Goal: Communication & Community: Answer question/provide support

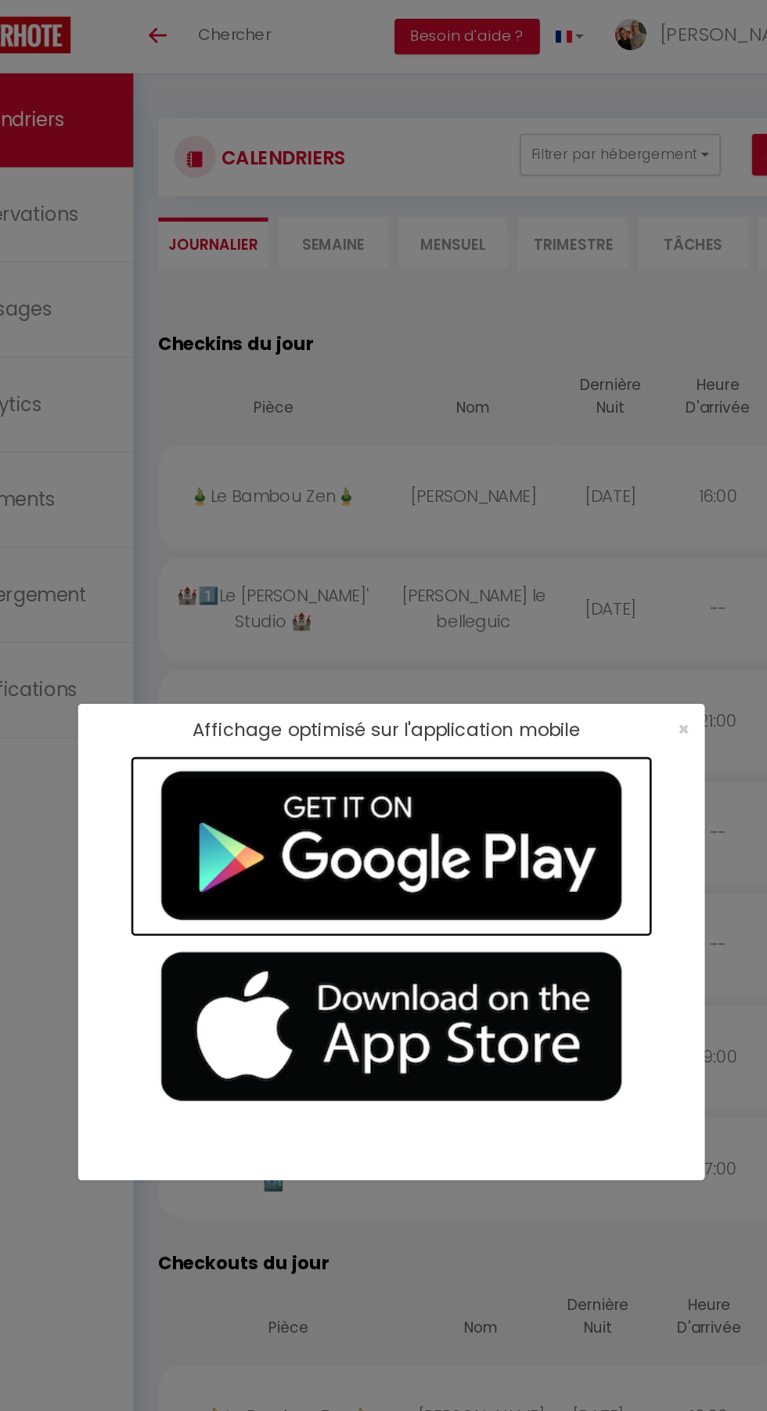
click at [577, 630] on img at bounding box center [384, 633] width 392 height 135
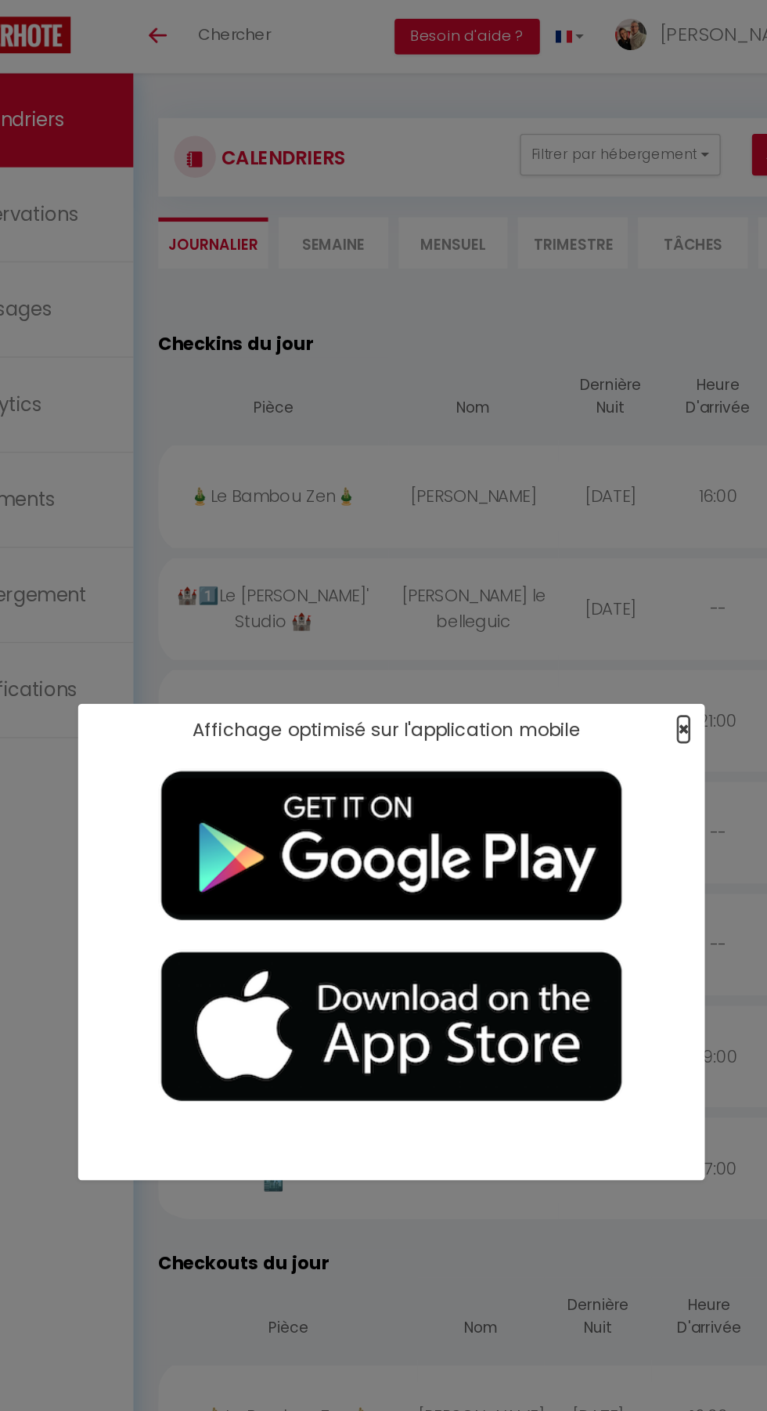
click at [602, 548] on span "×" at bounding box center [602, 546] width 9 height 20
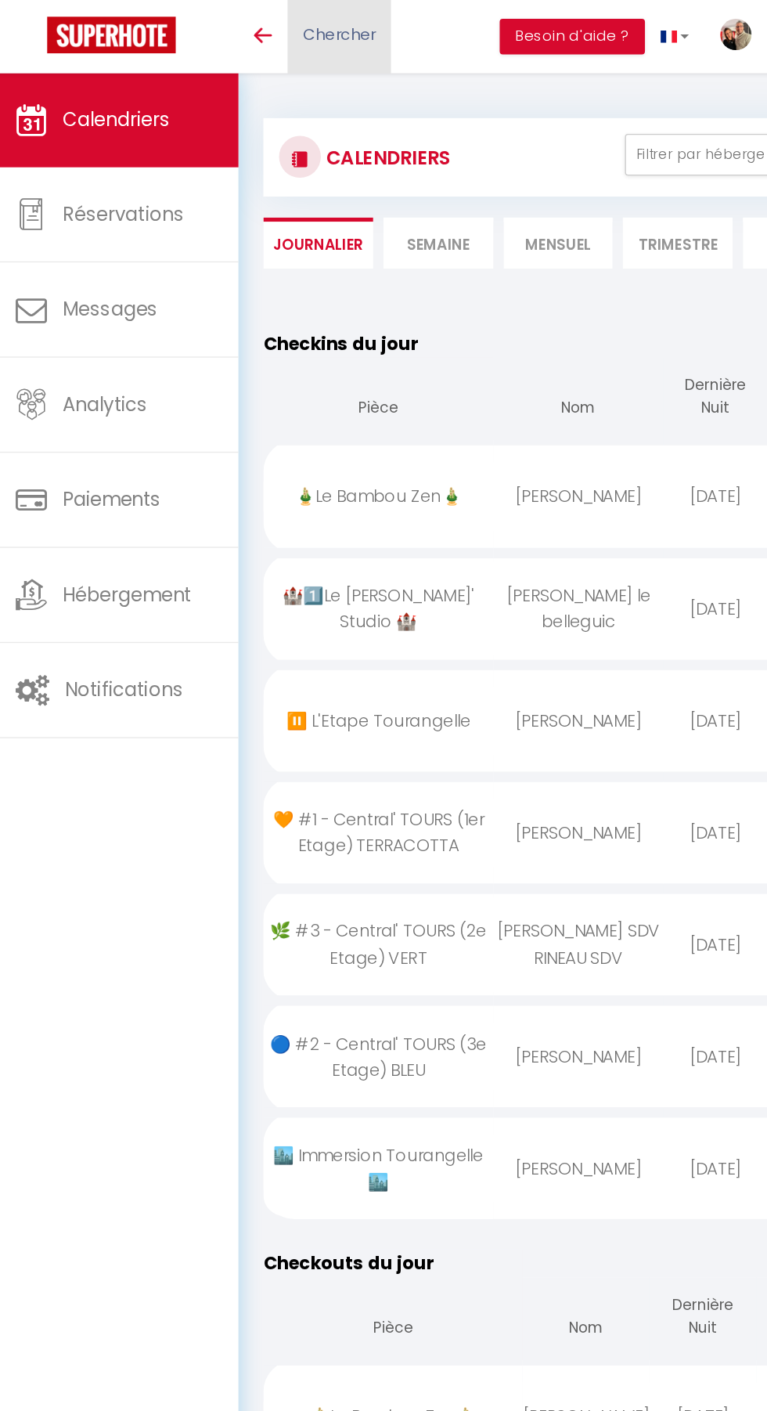
click at [268, 17] on span "Chercher" at bounding box center [266, 25] width 54 height 16
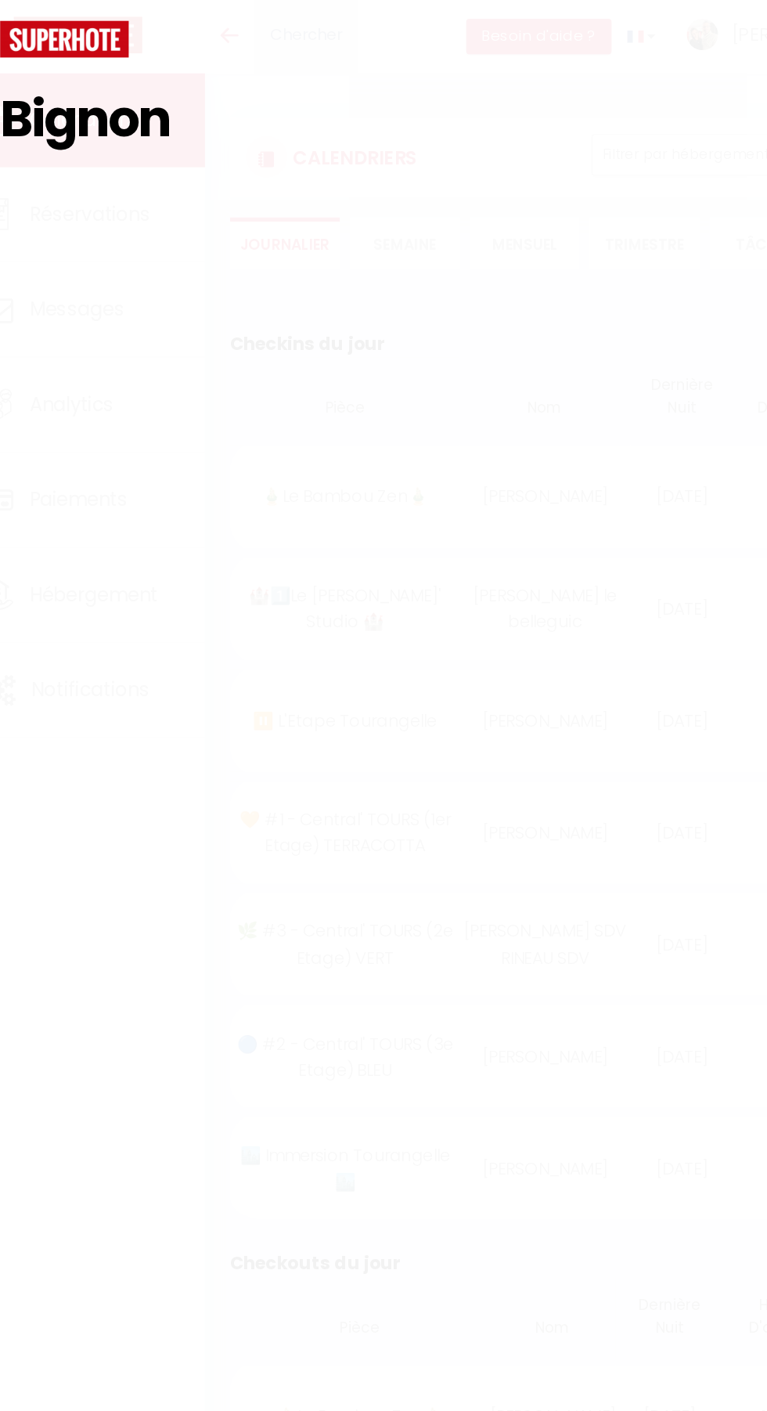
type input "Bignon"
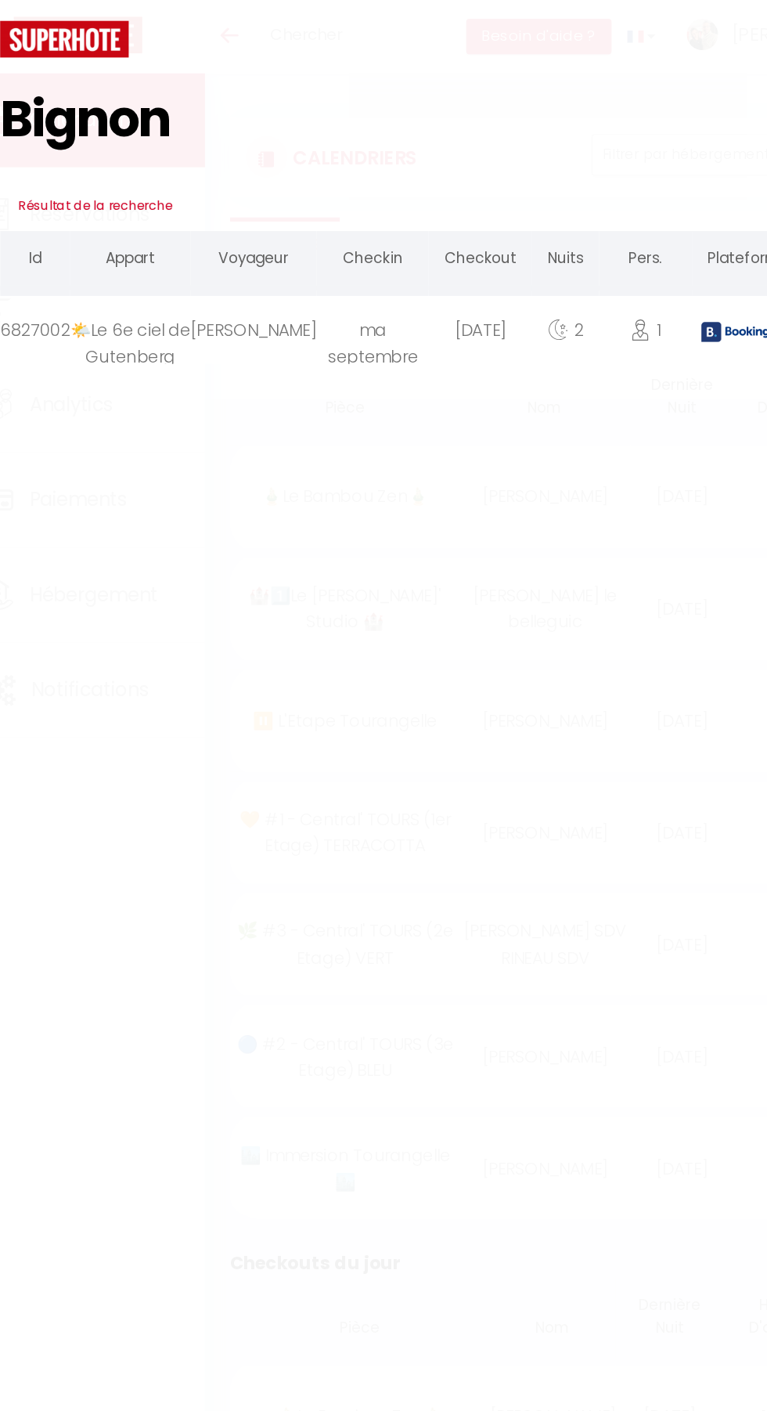
click at [240, 255] on div "[PERSON_NAME]" at bounding box center [226, 247] width 95 height 51
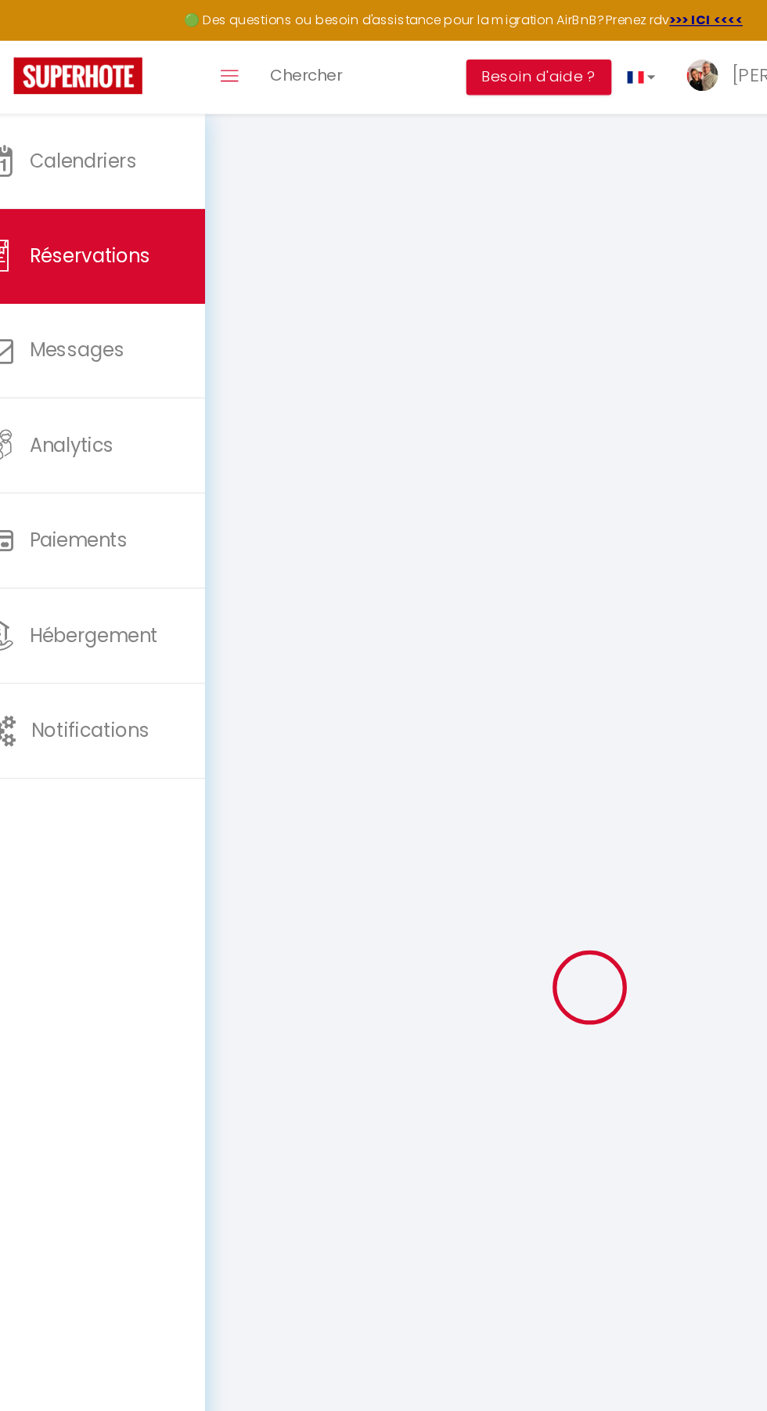
type input "Morgane"
type input "Bignon"
type input "[EMAIL_ADDRESS][DOMAIN_NAME]"
type input "[PHONE_NUMBER]"
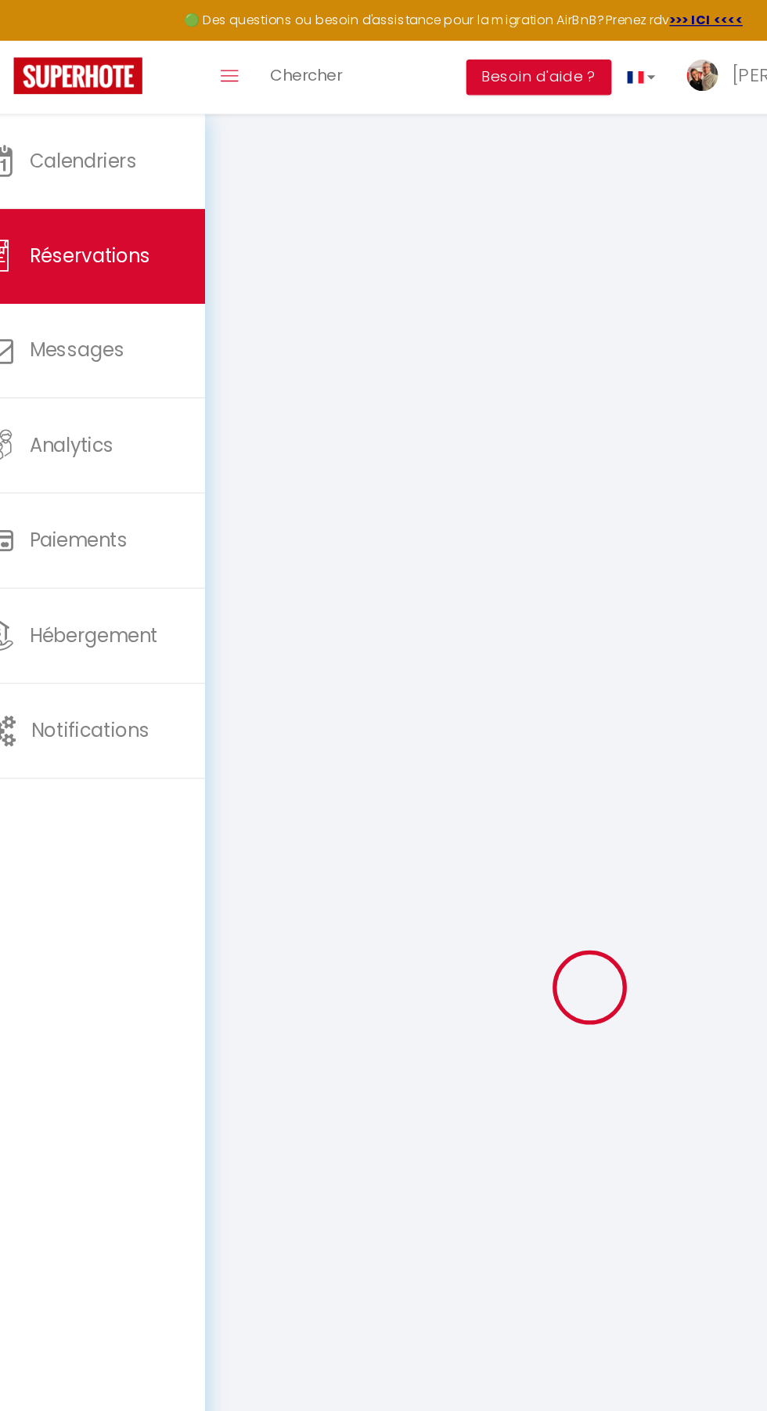
type input "[PHONE_NUMBER]"
type input "."
select select "FR"
type input "10"
type input "27.34"
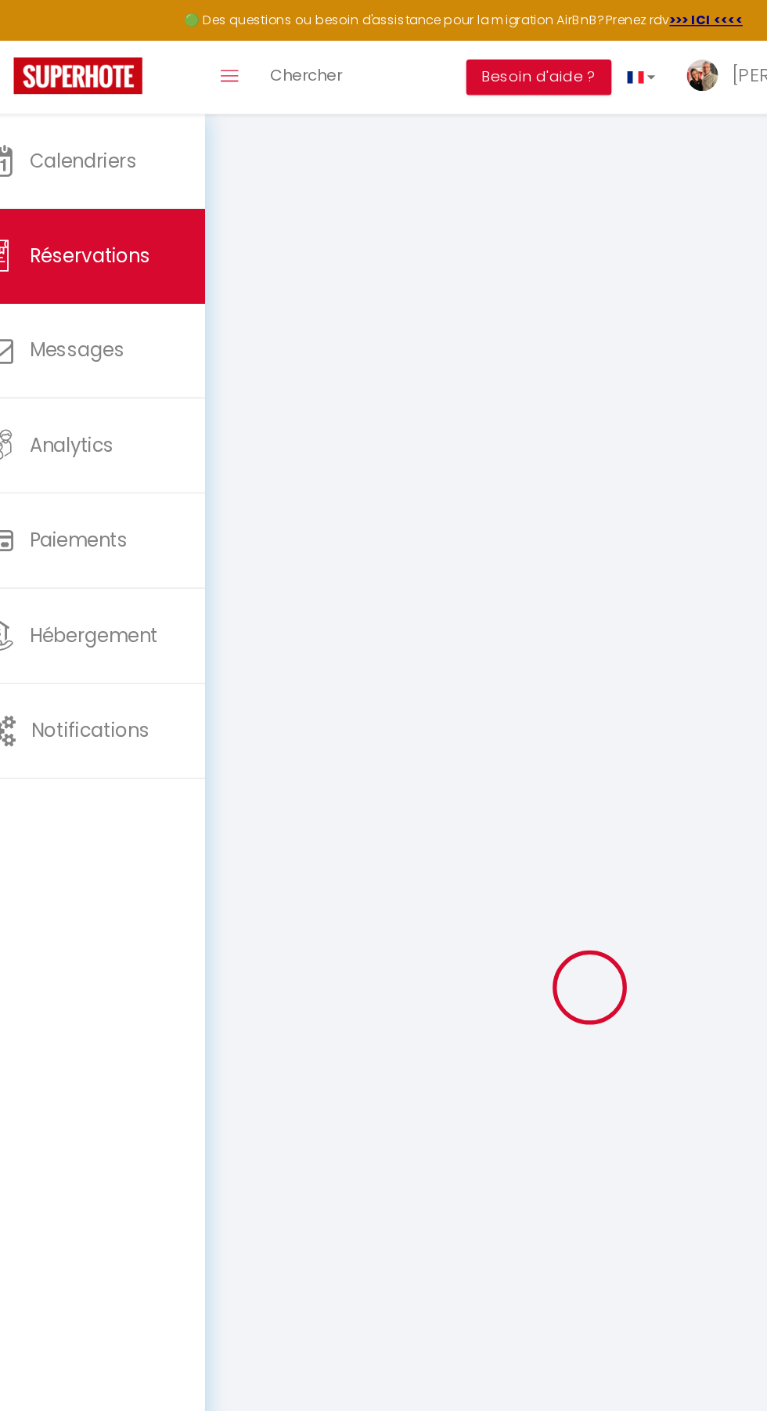
type input "2.33"
select select "29945"
select select "1"
select select
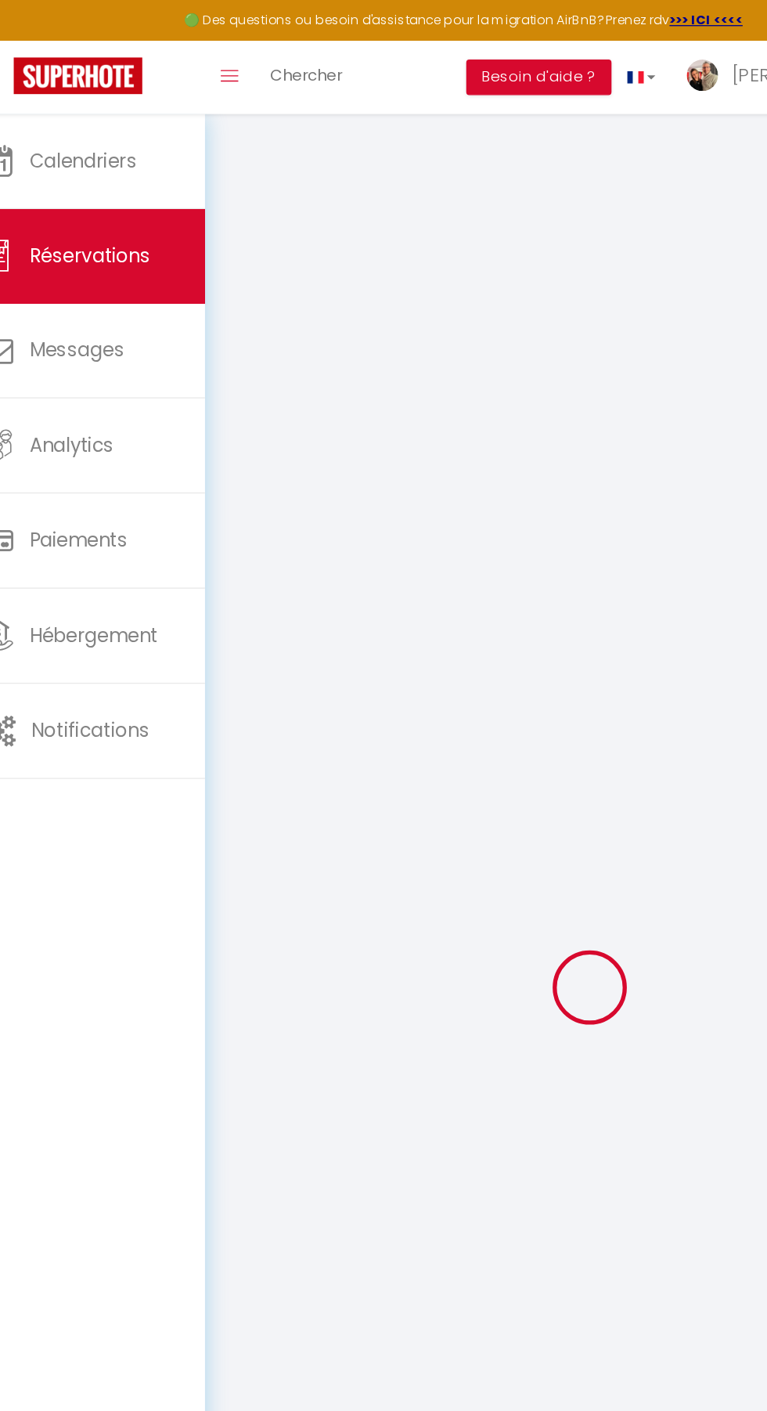
type input "1"
select select "12"
select select "15"
type input "110.81"
checkbox input "false"
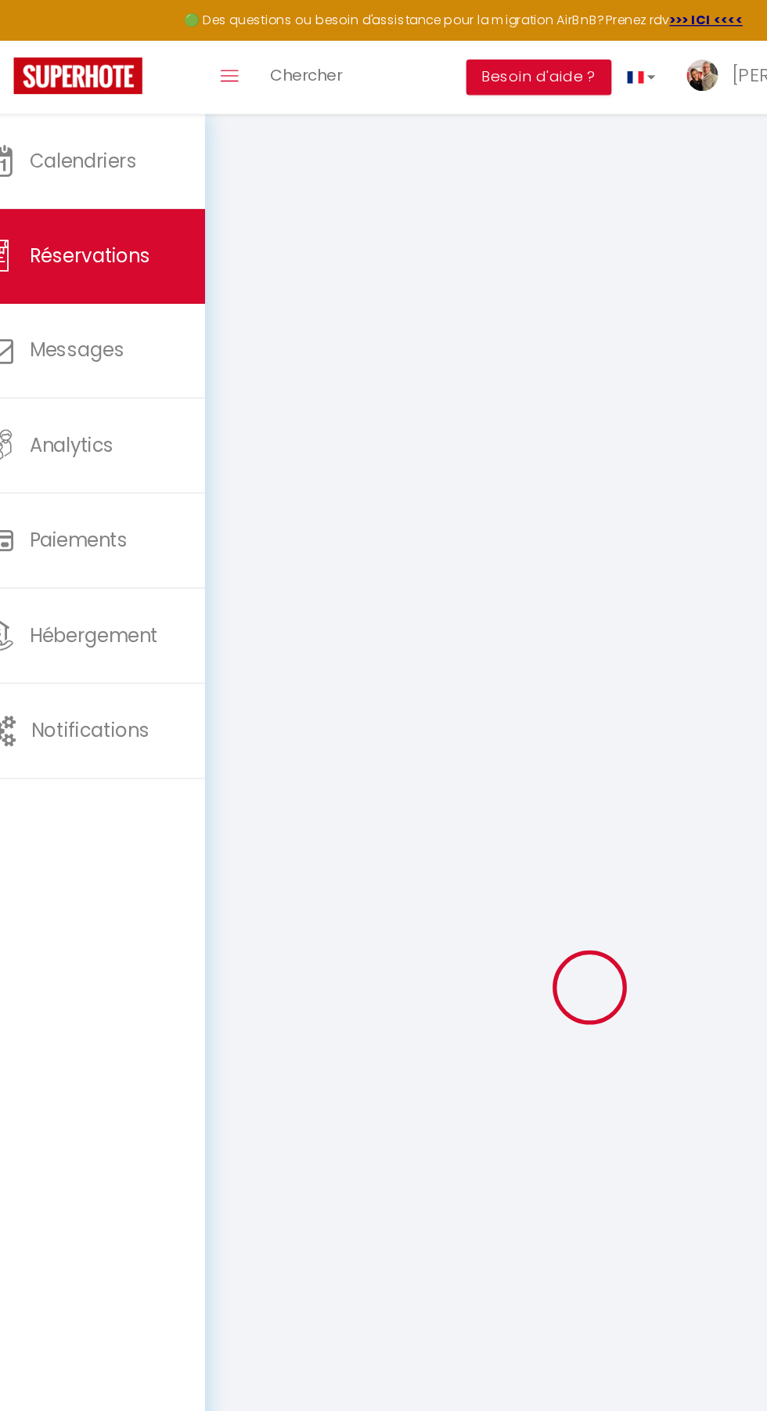
type input "0"
select select "2"
type input "0"
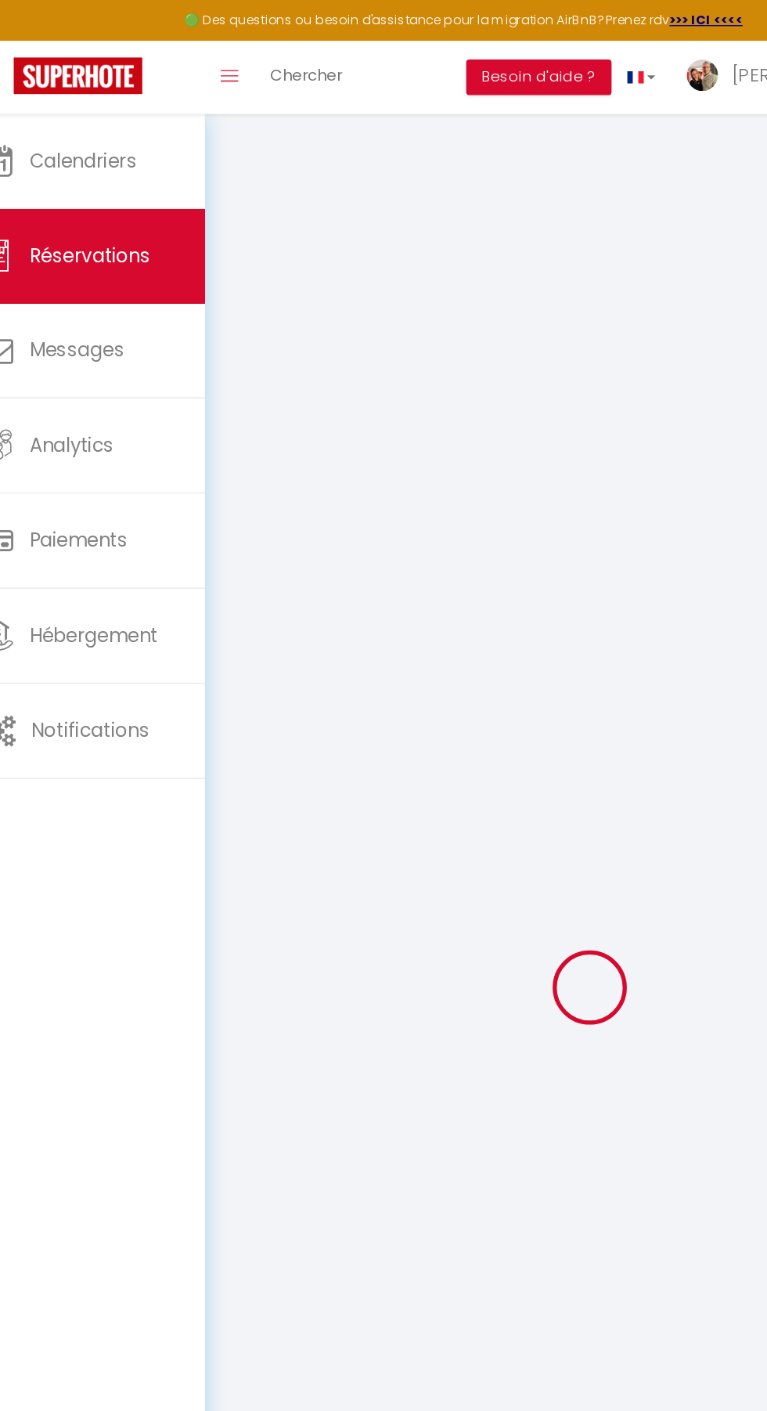
select select
checkbox input "false"
select select
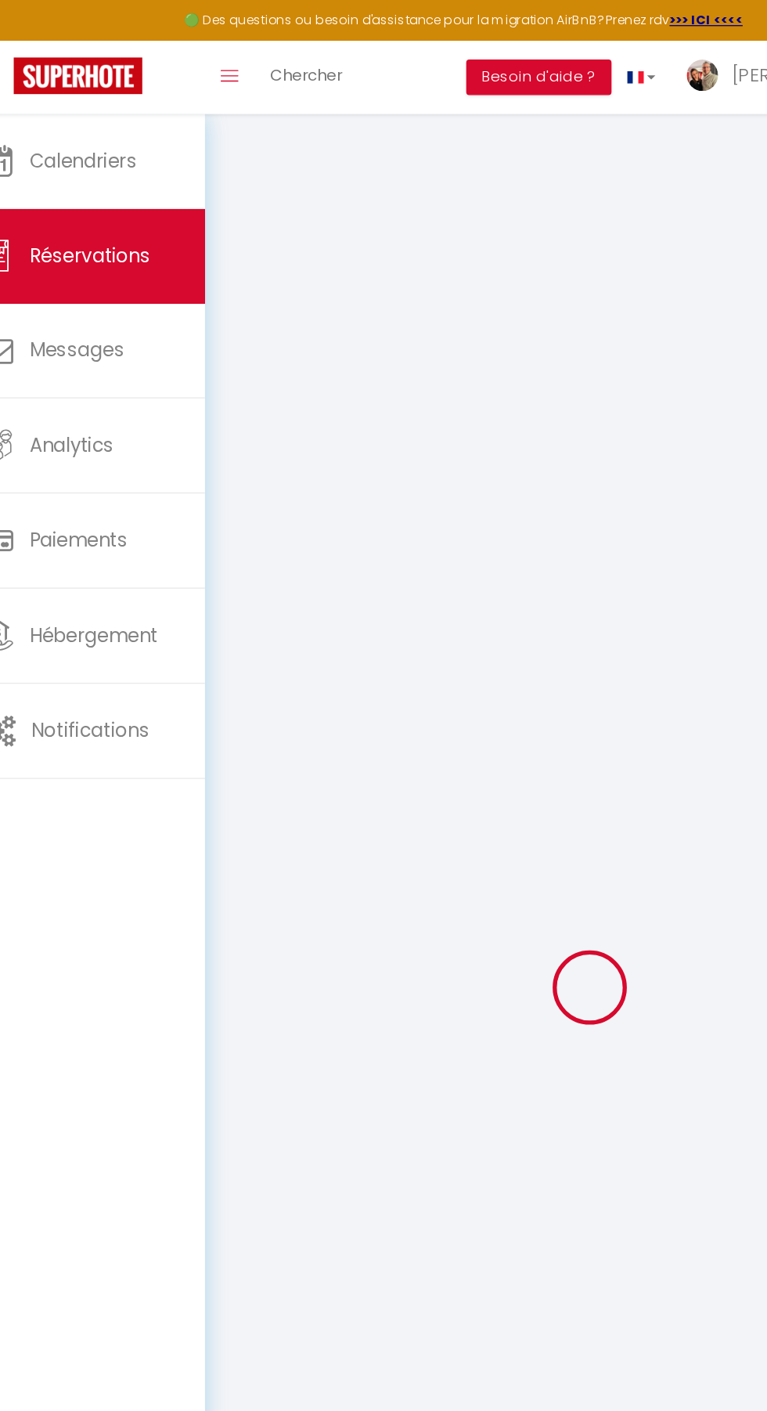
checkbox input "false"
select select
checkbox input "false"
type input "Je serai seule"
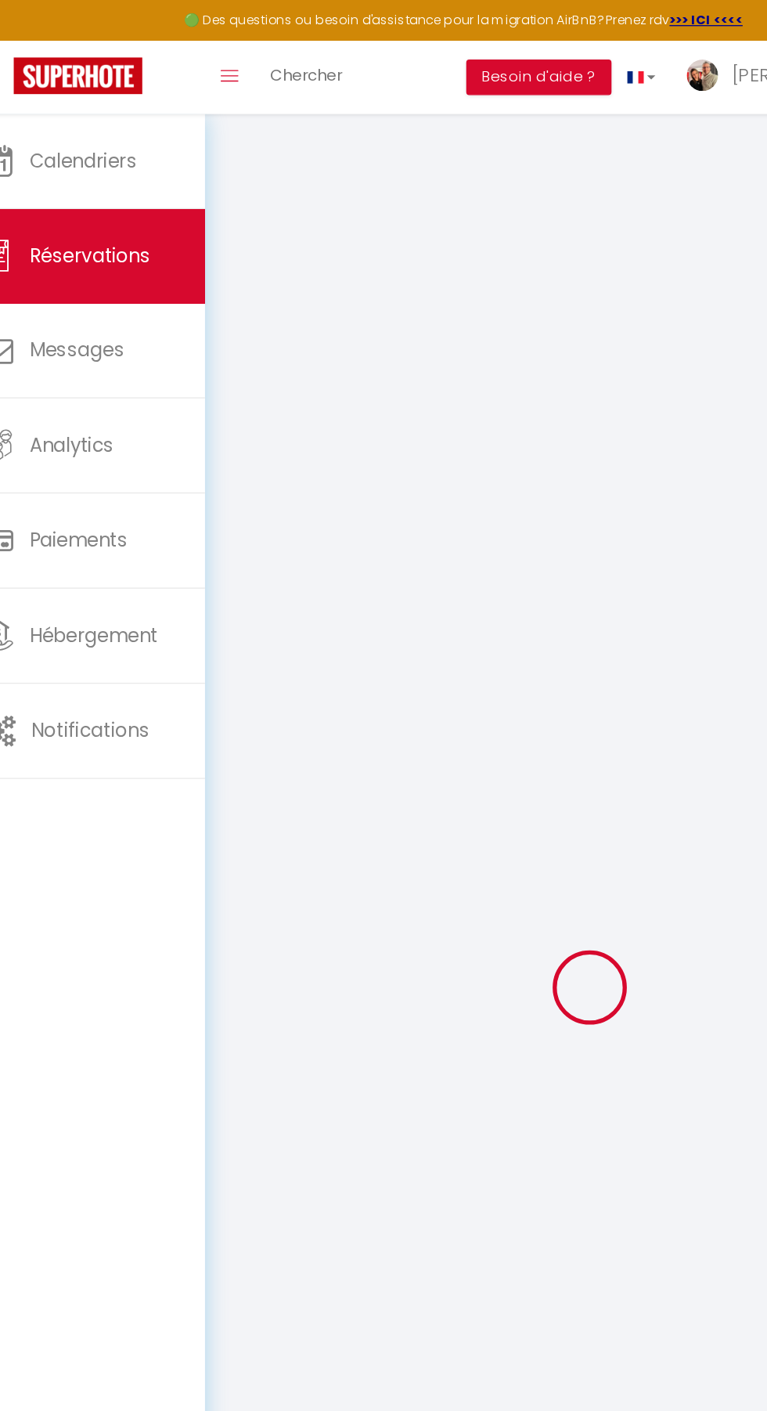
type communiquer1 "** THIS RESERVATION HAS BEEN PRE-PAID ** Reservation has a cancellation grace p…"
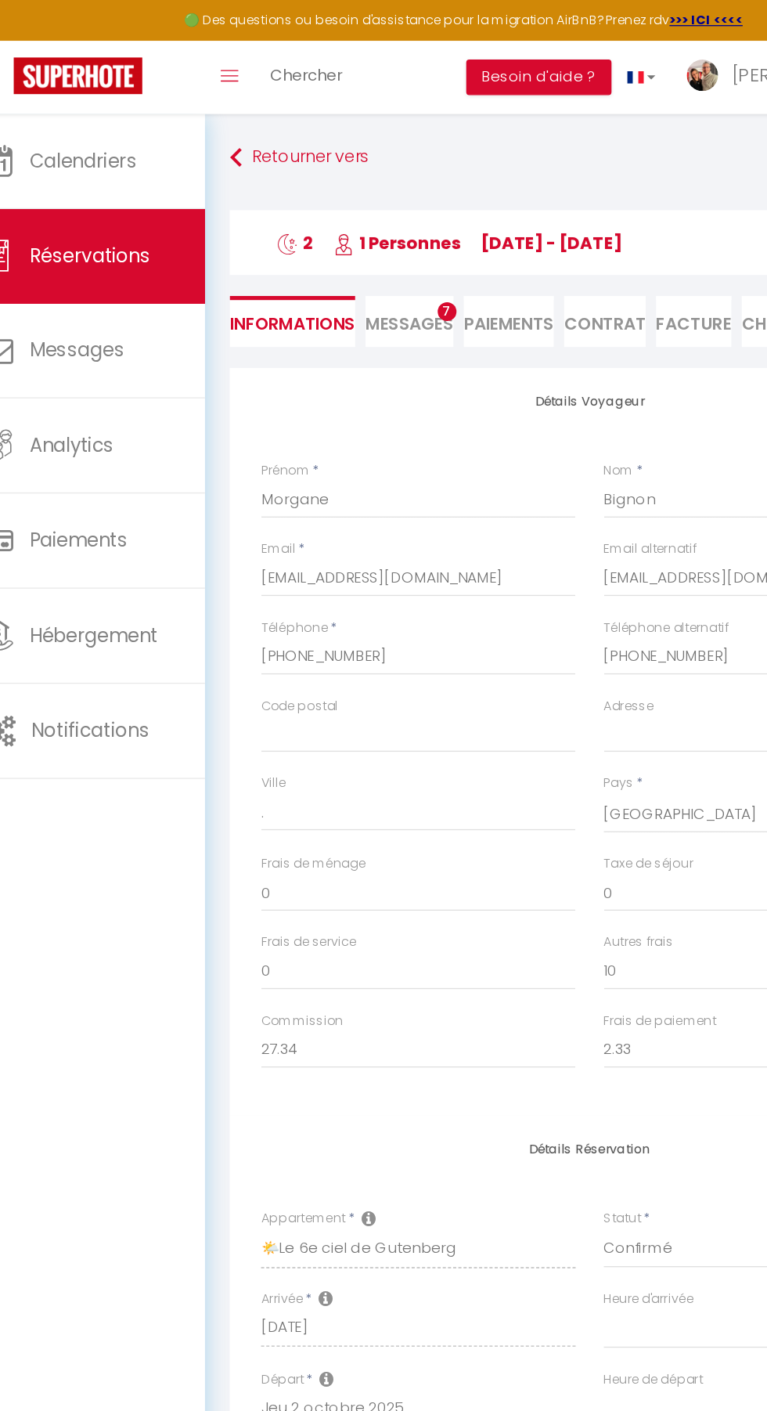
type input "40"
type input "5.54"
select select
checkbox input "false"
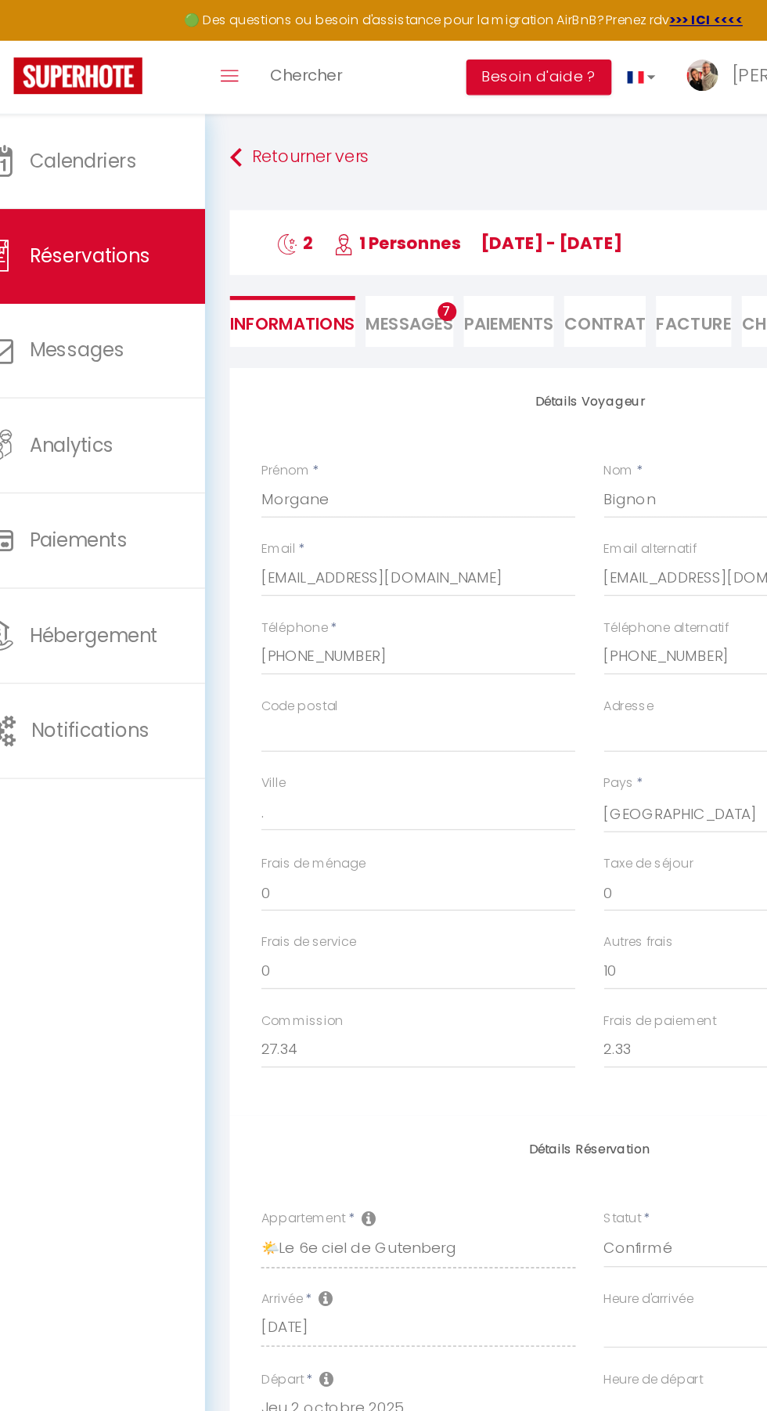
type input "Je serai seule"
checkbox input "false"
type input "Je serai seule"
select select "18:30"
select select "08:00"
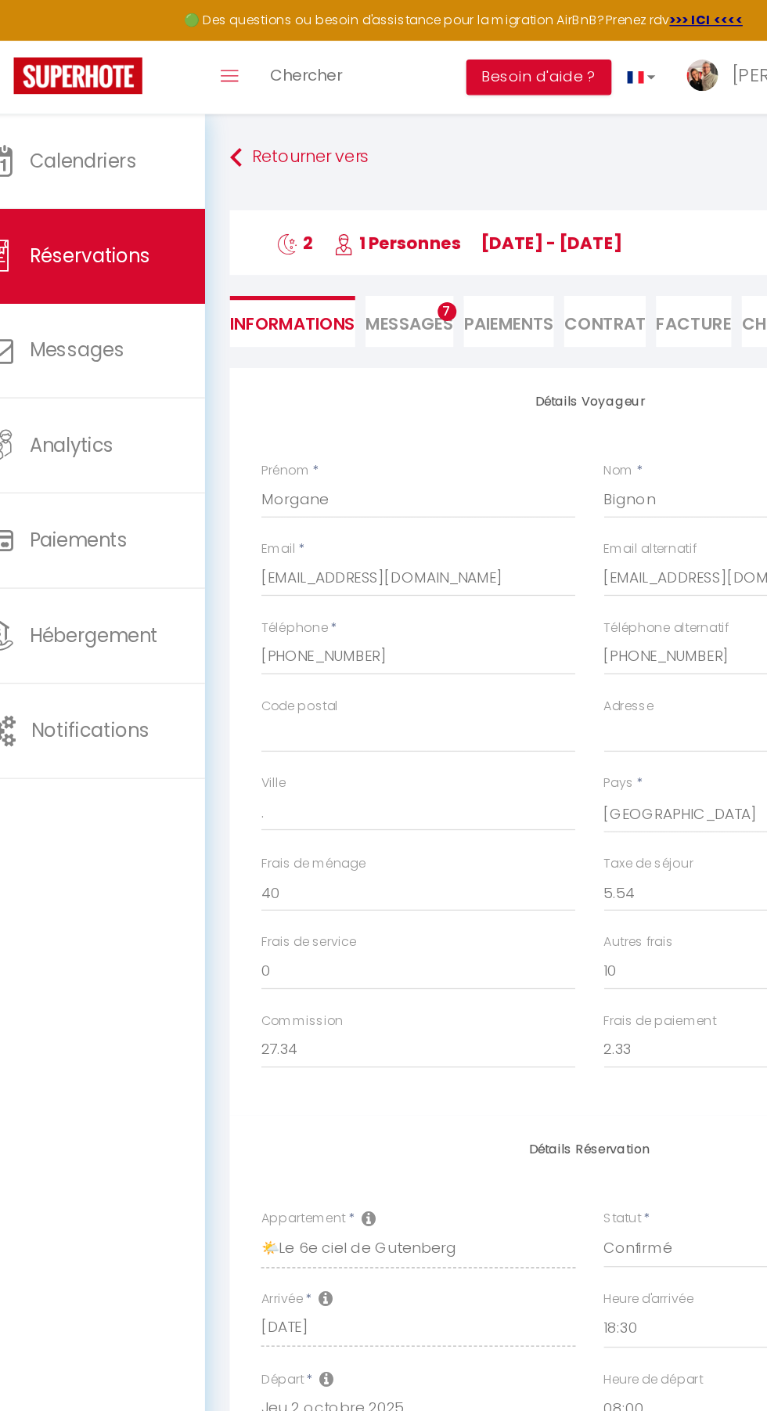
click at [556, 410] on label "Email alternatif" at bounding box center [524, 411] width 70 height 15
click at [468, 419] on input "[EMAIL_ADDRESS][DOMAIN_NAME]" at bounding box center [351, 433] width 236 height 28
click at [560, 226] on li "Facture" at bounding box center [557, 241] width 56 height 38
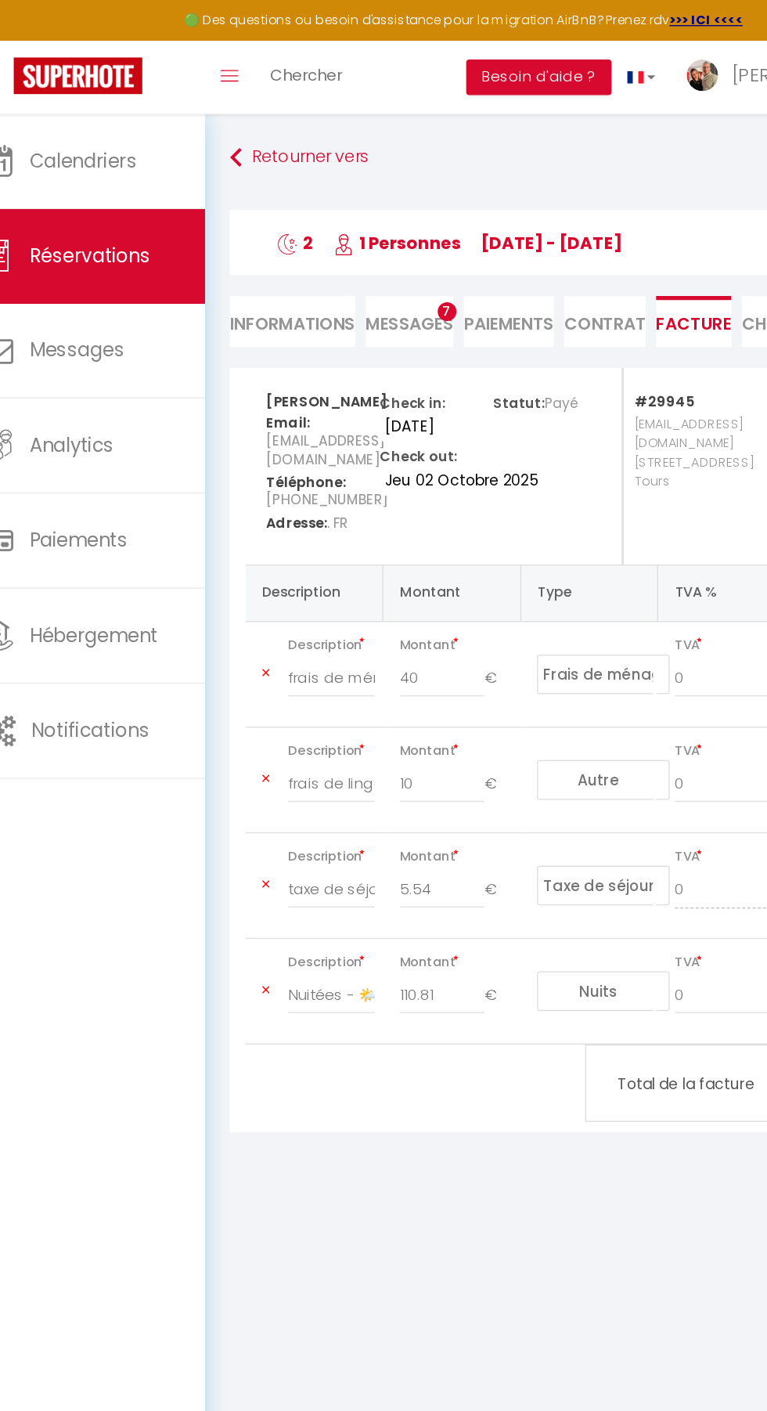
click at [566, 238] on li "Facture" at bounding box center [557, 241] width 56 height 38
click at [562, 238] on li "Facture" at bounding box center [557, 241] width 56 height 38
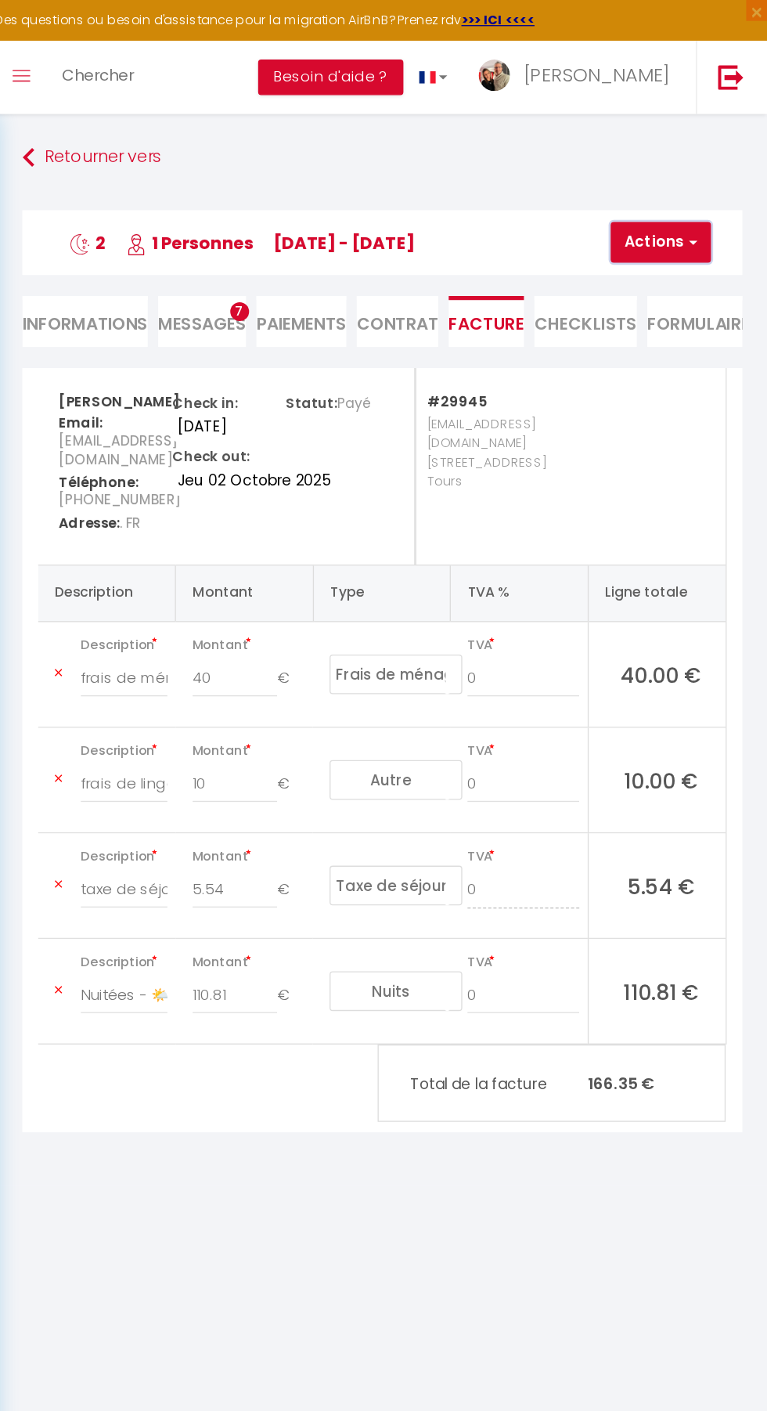
click at [691, 174] on button "Actions" at bounding box center [687, 181] width 75 height 31
click at [710, 255] on link "Envoyer la facture" at bounding box center [705, 257] width 132 height 20
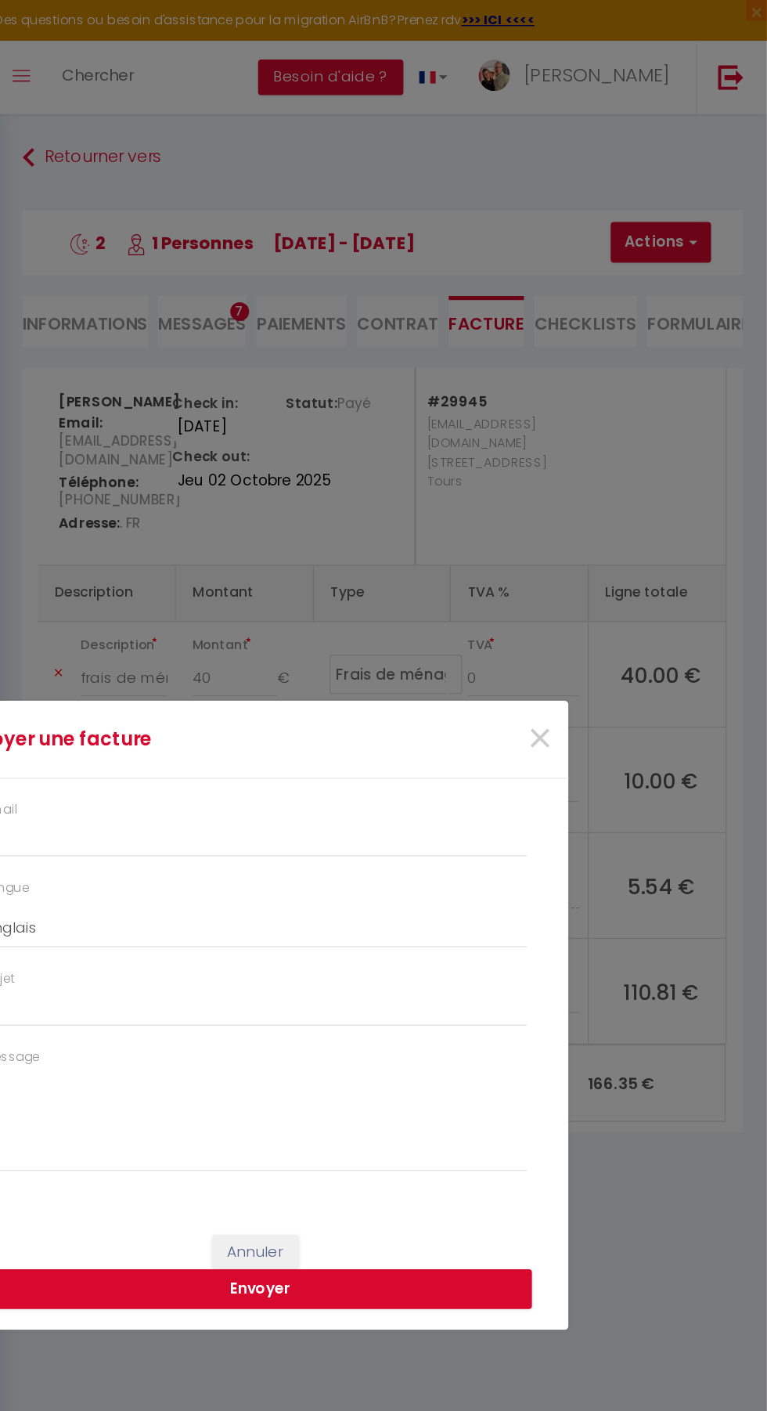
type input "[EMAIL_ADDRESS][DOMAIN_NAME]"
select select "fr"
type input "Votre facture 6827002 - 🌤️Le 6e ciel de Gutenberg"
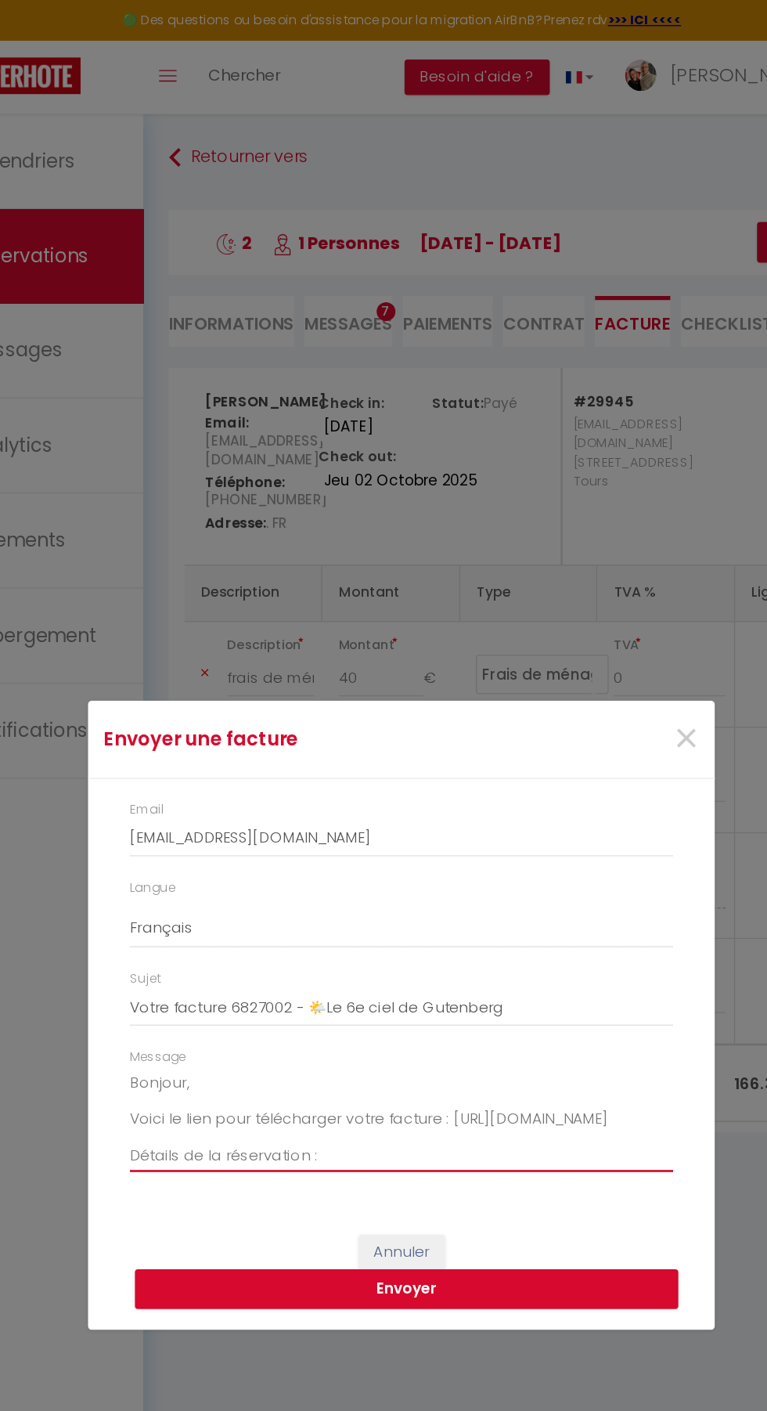
click at [244, 810] on textarea "Bonjour, Voici le lien pour télécharger votre facture : [URL][DOMAIN_NAME] Déta…" at bounding box center [383, 838] width 407 height 79
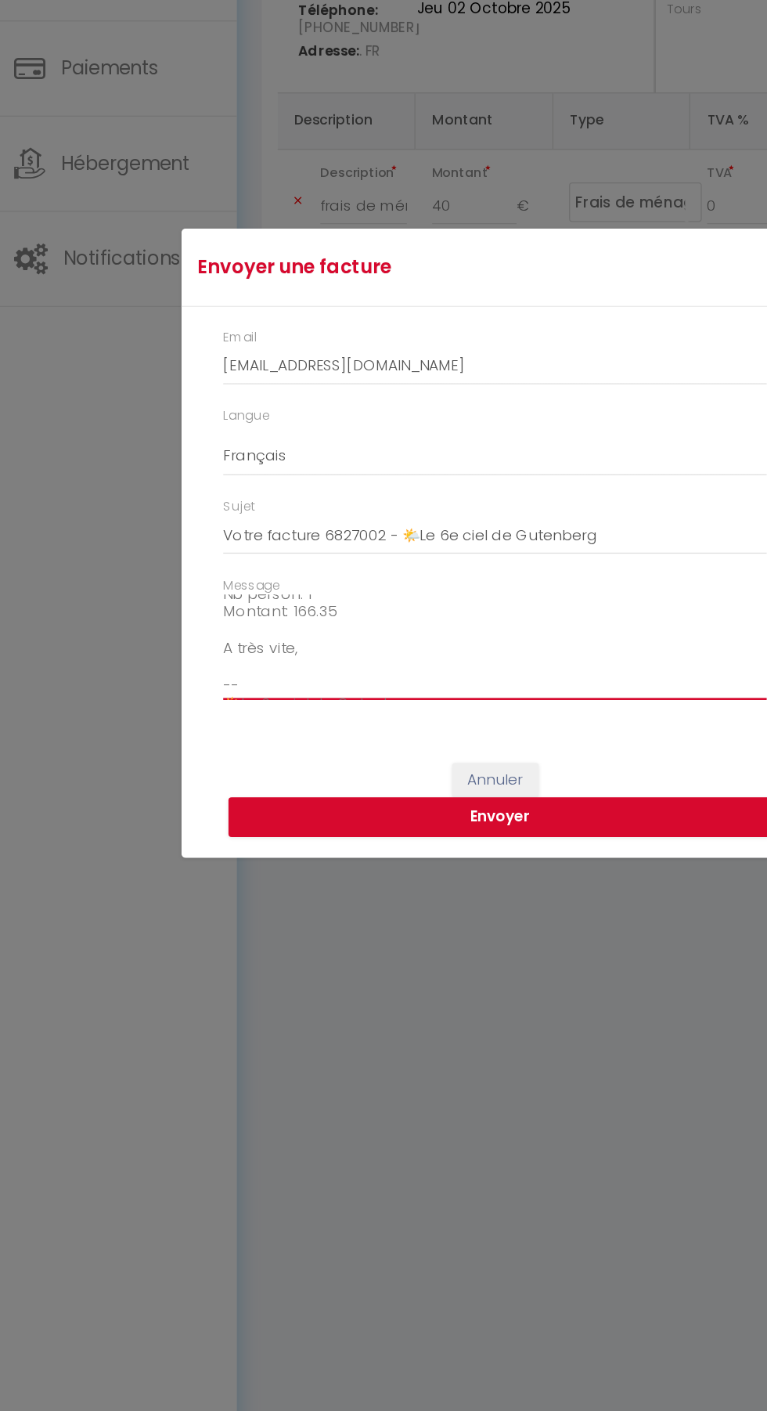
scroll to position [193, 0]
click at [256, 842] on textarea "Bonjour Morgane Encore une fois, merci de nous avoir choisi pour votre séjour à…" at bounding box center [383, 838] width 407 height 79
type textarea "Bonjour Morgane Encore une fois, merci de nous avoir choisi pour votre séjour à…"
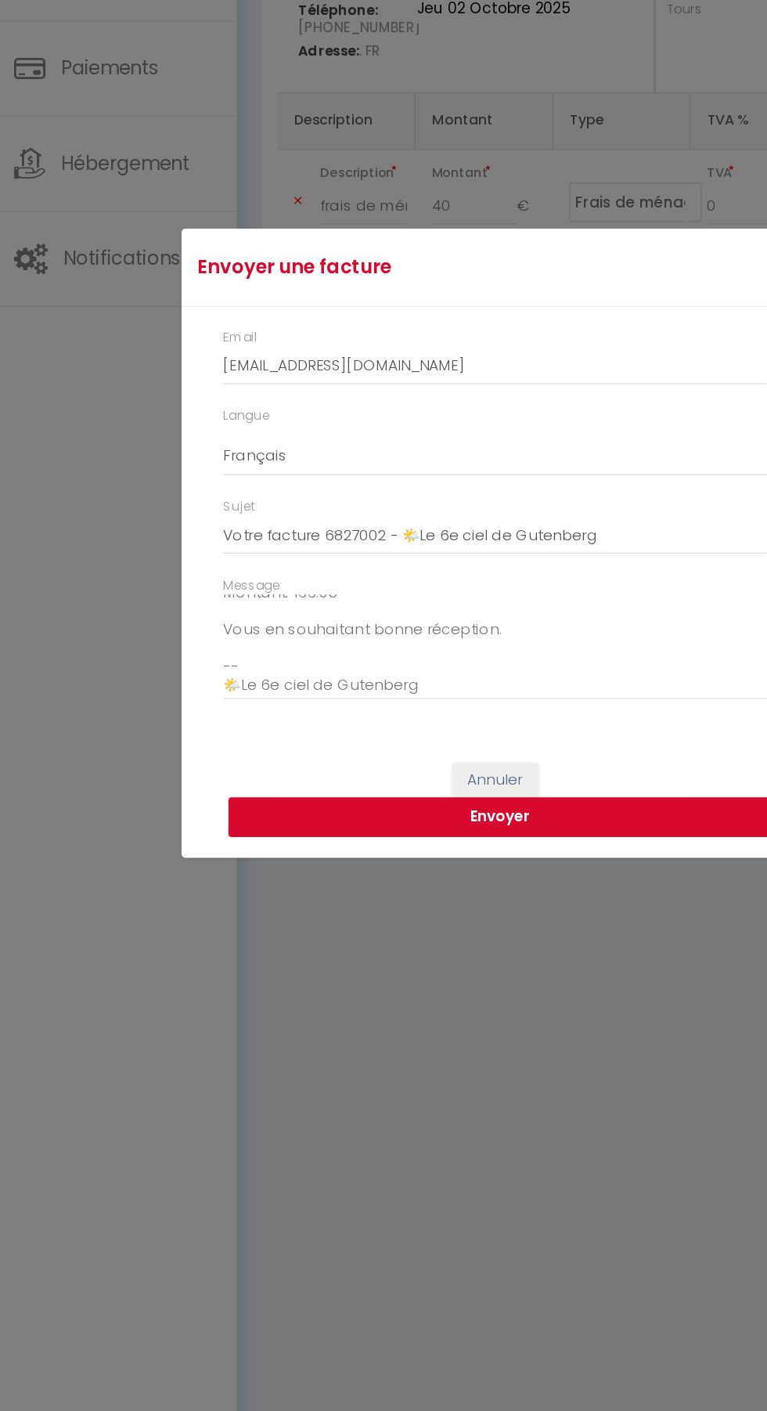
click at [415, 964] on button "Envoyer" at bounding box center [387, 966] width 407 height 30
